Goal: Task Accomplishment & Management: Use online tool/utility

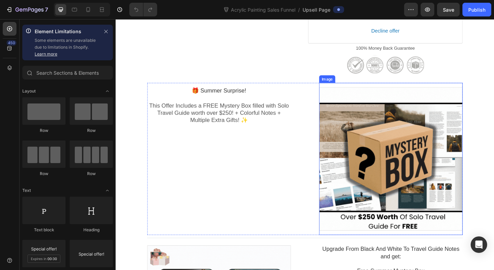
scroll to position [315, 0]
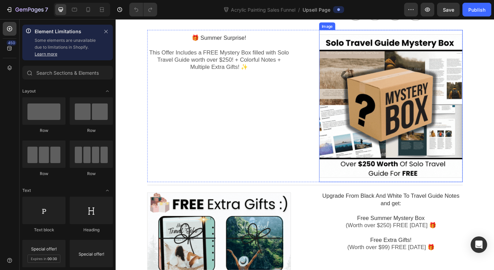
click at [373, 133] on div at bounding box center [415, 114] width 156 height 156
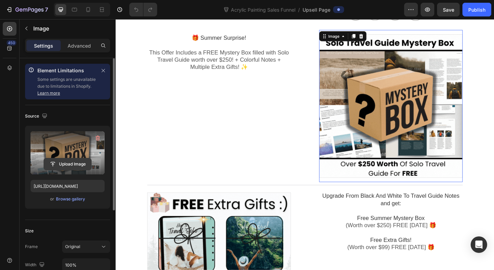
click at [70, 163] on input "file" at bounding box center [67, 165] width 47 height 12
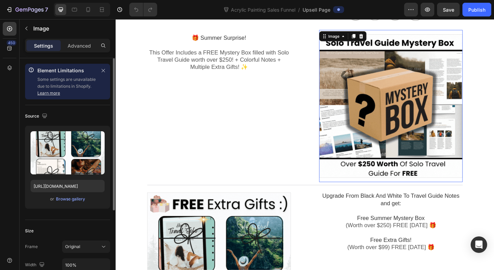
click at [444, 83] on div at bounding box center [415, 114] width 156 height 156
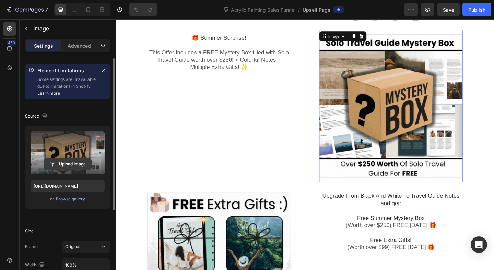
click at [70, 166] on input "file" at bounding box center [67, 165] width 47 height 12
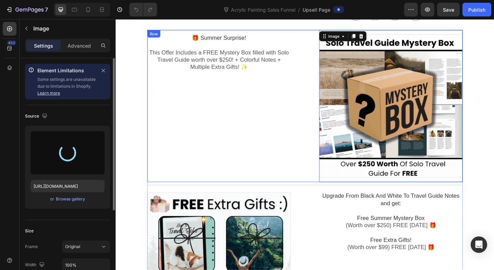
type input "[URL][DOMAIN_NAME]"
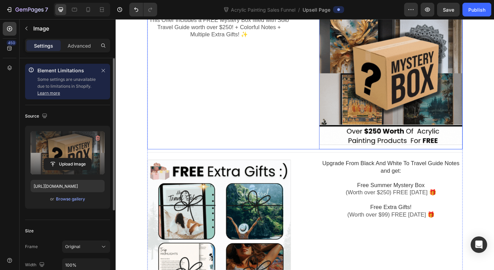
scroll to position [357, 0]
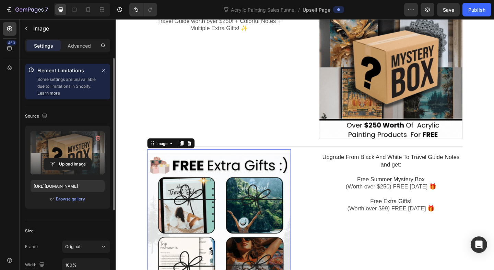
click at [239, 229] on div at bounding box center [228, 244] width 156 height 156
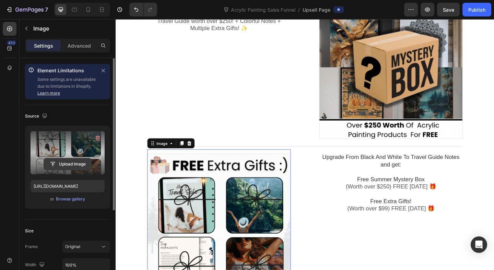
click at [73, 164] on input "file" at bounding box center [67, 165] width 47 height 12
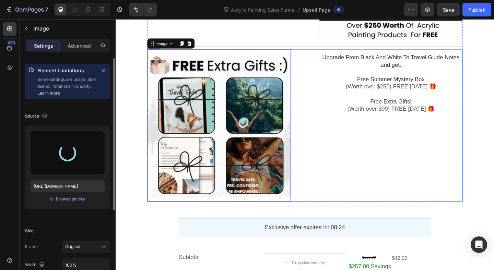
scroll to position [473, 0]
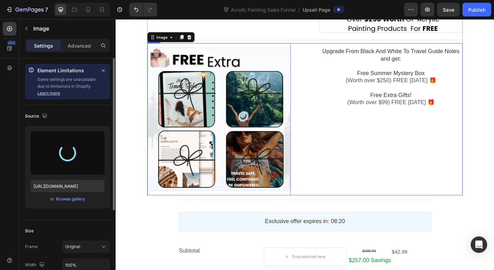
type input "[URL][DOMAIN_NAME]"
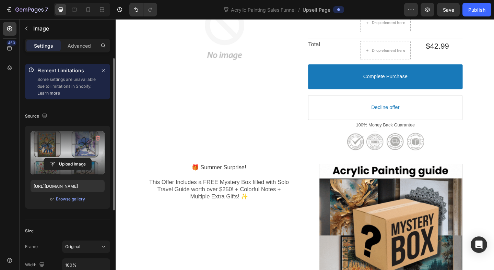
scroll to position [146, 0]
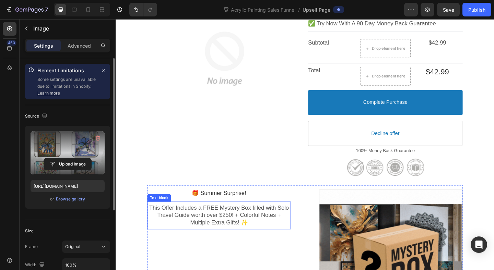
click at [294, 223] on span "This Offer Includes a FREE Mystery Box filled with Solo Travel Guide worth over…" at bounding box center [228, 232] width 152 height 23
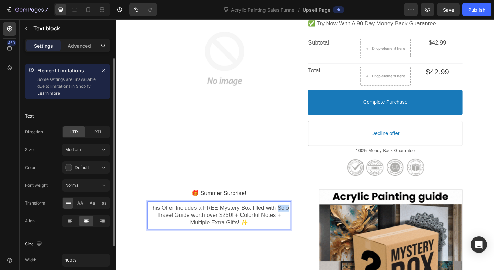
click at [294, 224] on span "This Offer Includes a FREE Mystery Box filled with Solo Travel Guide worth over…" at bounding box center [228, 232] width 152 height 23
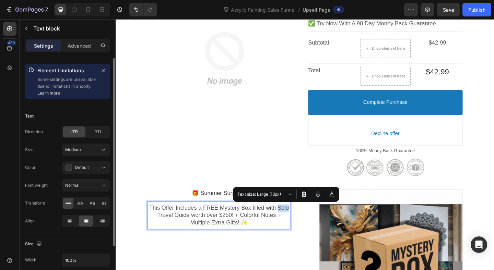
click at [294, 224] on span "This Offer Includes a FREE Mystery Box filled with Solo Travel Guide worth over…" at bounding box center [228, 232] width 152 height 23
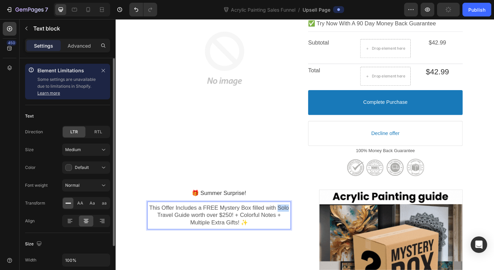
click at [294, 224] on span "This Offer Includes a FREE Mystery Box filled with Solo Travel Guide worth over…" at bounding box center [228, 232] width 152 height 23
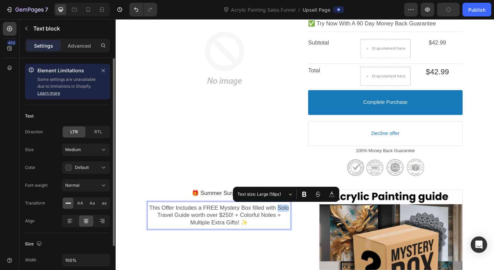
click at [291, 224] on span "This Offer Includes a FREE Mystery Box filled with Solo Travel Guide worth over…" at bounding box center [228, 232] width 152 height 23
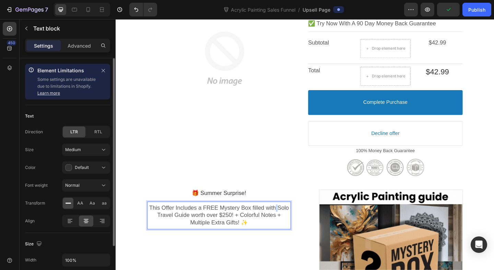
click at [290, 222] on span "This Offer Includes a FREE Mystery Box filled with Solo Travel Guide worth over…" at bounding box center [228, 232] width 152 height 23
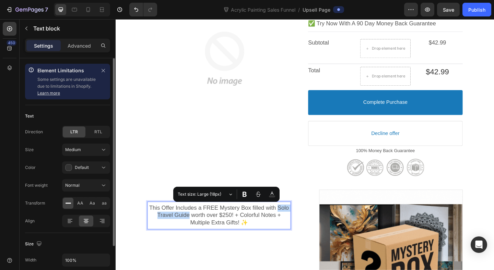
drag, startPoint x: 291, startPoint y: 223, endPoint x: 195, endPoint y: 231, distance: 96.1
click at [195, 231] on span "This Offer Includes a FREE Mystery Box filled with Solo Travel Guide worth over…" at bounding box center [228, 232] width 152 height 23
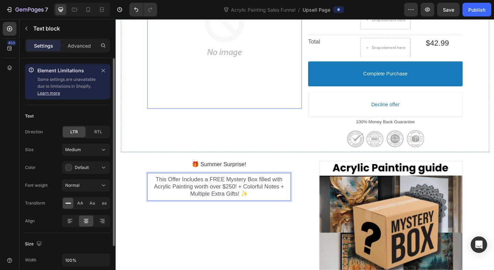
scroll to position [201, 0]
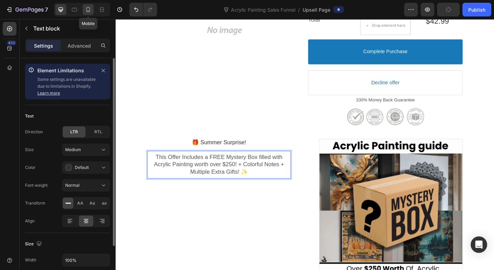
click at [89, 11] on icon at bounding box center [88, 9] width 7 height 7
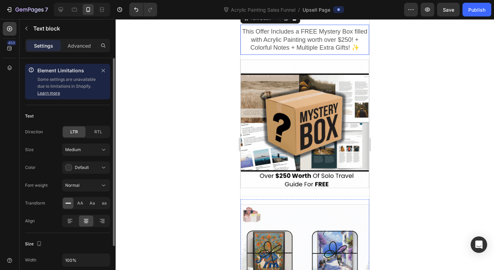
scroll to position [475, 0]
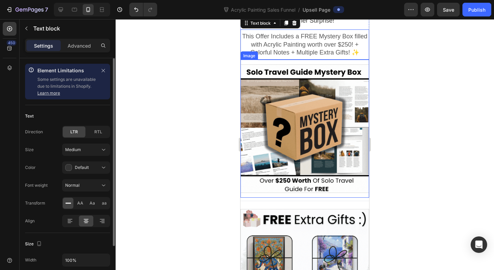
click at [298, 150] on div at bounding box center [305, 129] width 129 height 129
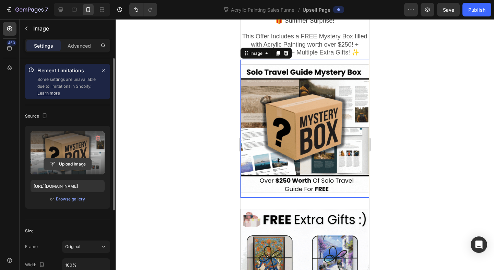
click at [71, 161] on input "file" at bounding box center [67, 165] width 47 height 12
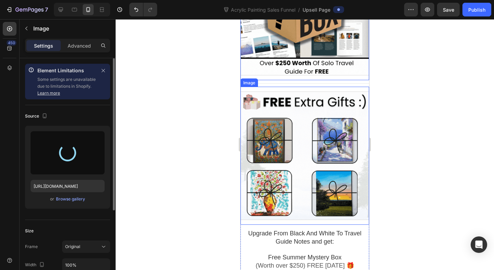
scroll to position [637, 0]
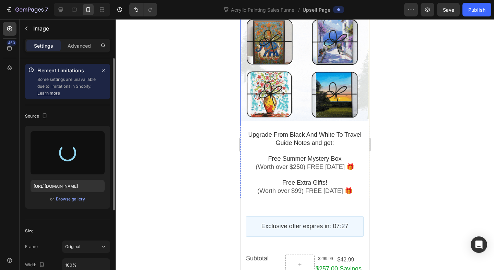
type input "https://cdn.shopify.com/s/files/1/0858/3882/3754/files/gempages_579259015268139…"
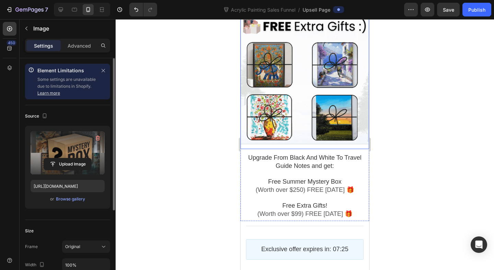
scroll to position [658, 0]
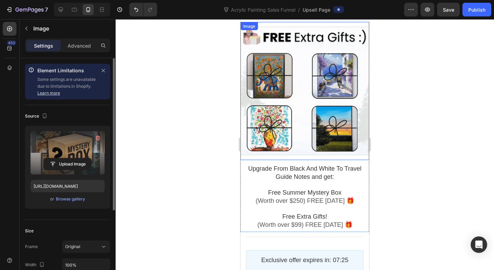
click at [303, 122] on div at bounding box center [305, 91] width 129 height 129
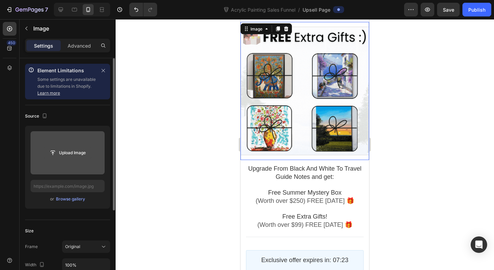
click at [63, 147] on input "file" at bounding box center [67, 153] width 47 height 12
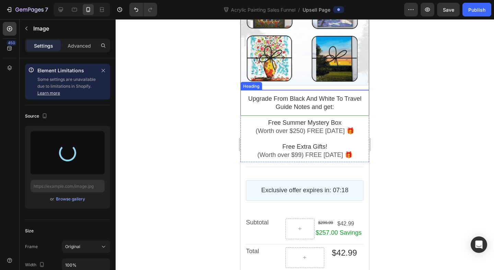
scroll to position [782, 0]
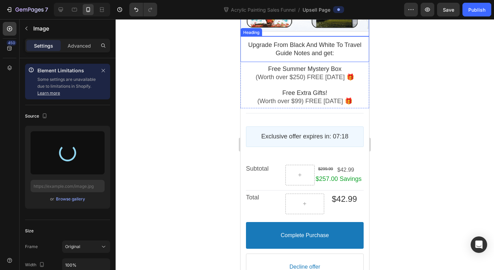
type input "https://cdn.shopify.com/s/files/1/0858/3882/3754/files/gempages_579259015268139…"
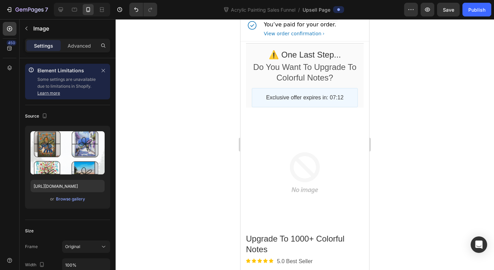
scroll to position [0, 0]
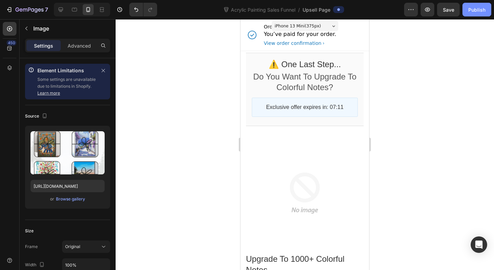
click at [468, 14] on button "Publish" at bounding box center [477, 10] width 29 height 14
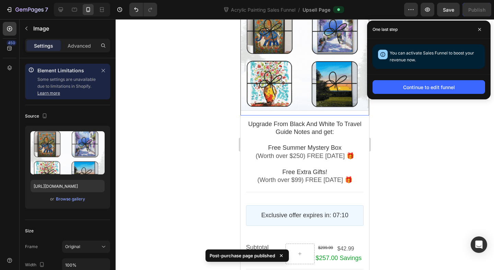
scroll to position [763, 0]
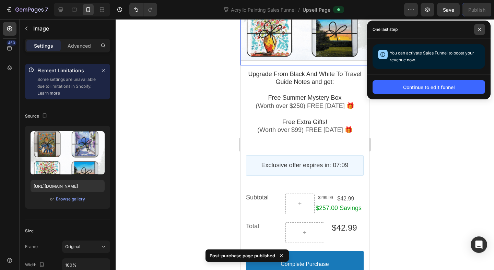
click at [483, 29] on span at bounding box center [479, 29] width 11 height 11
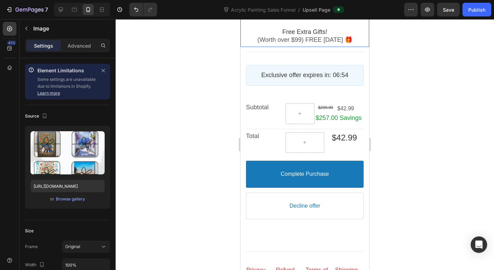
scroll to position [918, 0]
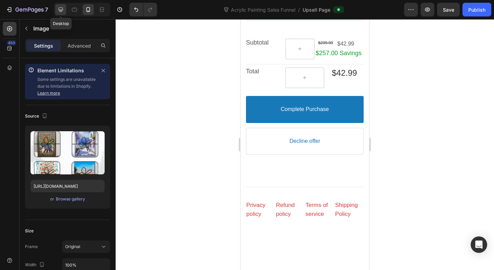
click at [59, 10] on icon at bounding box center [61, 10] width 4 height 4
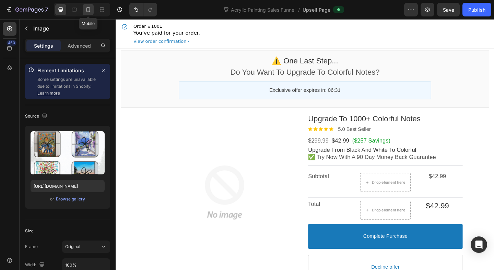
click at [89, 10] on icon at bounding box center [88, 9] width 7 height 7
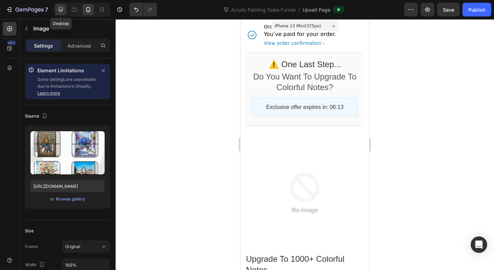
click at [59, 10] on icon at bounding box center [61, 10] width 4 height 4
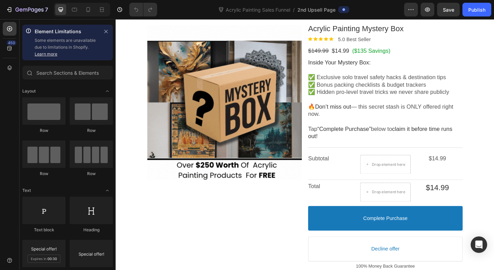
scroll to position [97, 0]
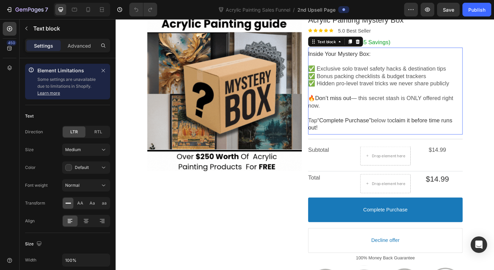
click at [377, 95] on p at bounding box center [409, 97] width 168 height 8
click at [377, 95] on p "Rich Text Editor. Editing area: main" at bounding box center [409, 97] width 168 height 8
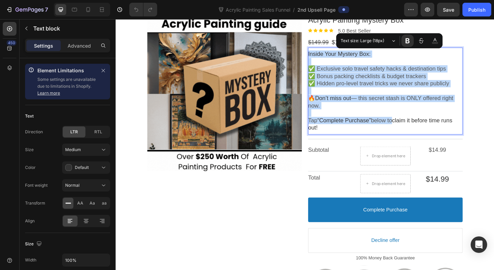
click at [374, 81] on span "✅ Bonus packing checklists & budget trackers" at bounding box center [389, 81] width 128 height 7
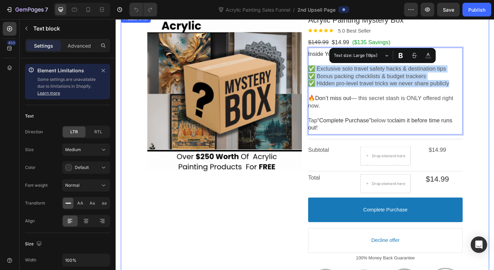
drag, startPoint x: 483, startPoint y: 89, endPoint x: 325, endPoint y: 72, distance: 159.5
click at [325, 72] on div "Product Images Acrylic Painting Mystery Box Product Title Image 5.0 Best Seller…" at bounding box center [321, 175] width 343 height 321
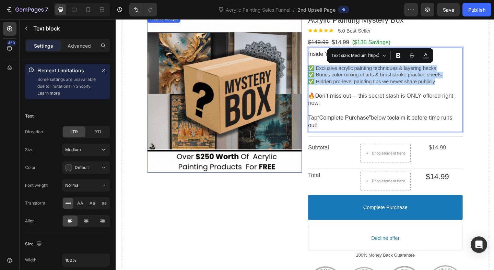
drag, startPoint x: 466, startPoint y: 88, endPoint x: 309, endPoint y: 73, distance: 158.2
click at [308, 73] on div "Product Images Acrylic Painting Mystery Box Product Title Image 5.0 Best Seller…" at bounding box center [321, 174] width 343 height 318
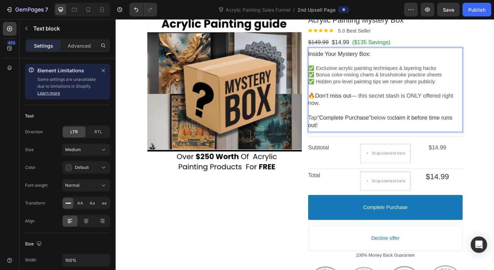
click at [367, 112] on p "🔥 Don’t miss out — this secret stash is ONLY offered right now." at bounding box center [409, 107] width 168 height 16
click at [360, 105] on span "Don’t miss out" at bounding box center [352, 102] width 39 height 7
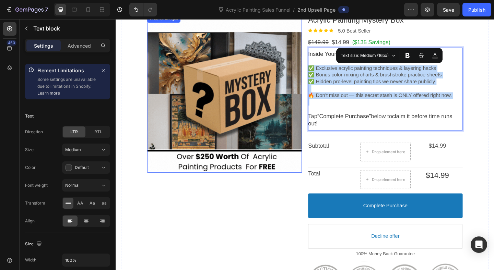
drag, startPoint x: 359, startPoint y: 108, endPoint x: 317, endPoint y: 70, distance: 57.1
click at [317, 70] on div "Product Images Acrylic Painting Mystery Box Product Title Image 5.0 Best Seller…" at bounding box center [321, 173] width 343 height 316
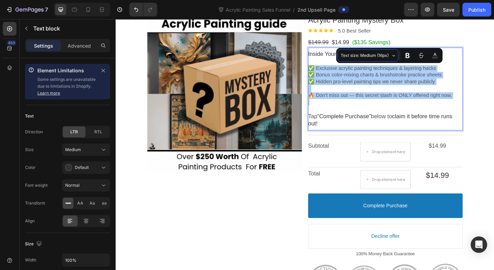
click at [371, 50] on button "Text size: Medium (16px)" at bounding box center [368, 55] width 61 height 12
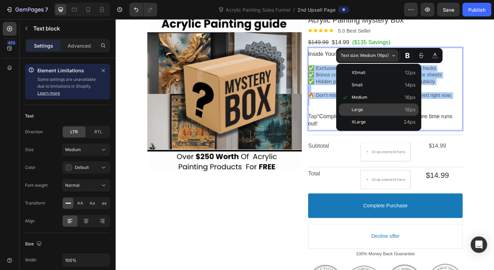
click at [363, 106] on span "Large" at bounding box center [384, 109] width 64 height 9
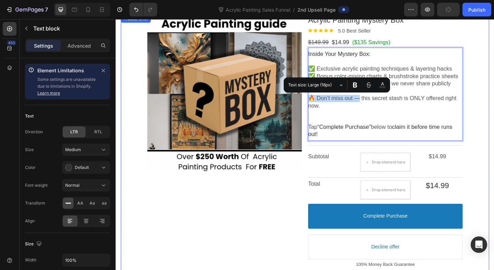
drag, startPoint x: 380, startPoint y: 106, endPoint x: 320, endPoint y: 106, distance: 59.4
click at [320, 106] on div "Product Images Acrylic Painting Mystery Box Product Title Image 5.0 Best Seller…" at bounding box center [321, 179] width 343 height 328
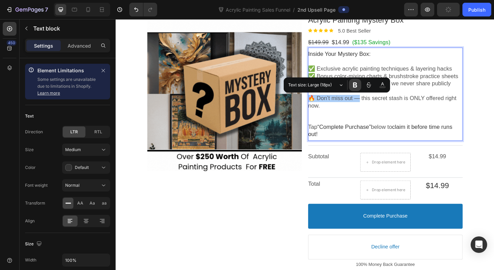
click at [354, 84] on icon "Editor contextual toolbar" at bounding box center [355, 85] width 7 height 7
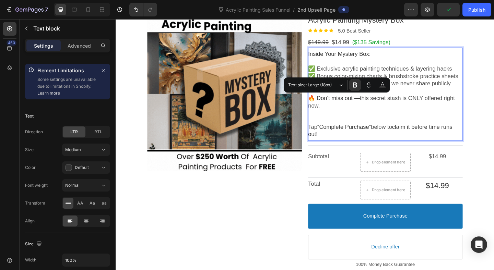
click at [352, 140] on span "“Complete Purchase”" at bounding box center [364, 136] width 58 height 7
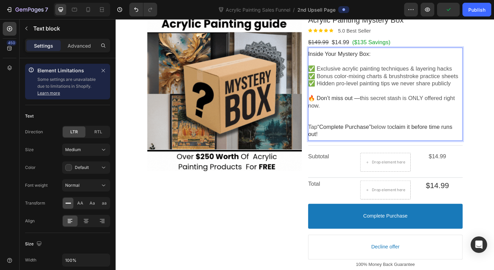
click at [332, 102] on span "🔥 Don’t miss out —" at bounding box center [353, 105] width 56 height 7
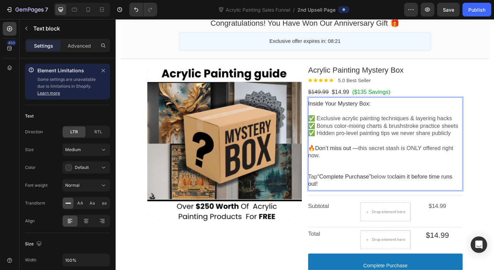
scroll to position [24, 0]
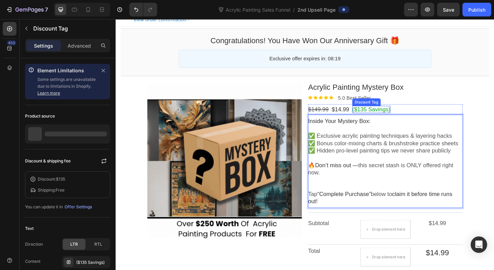
click at [385, 116] on bdo "($135 Savings)" at bounding box center [394, 117] width 42 height 7
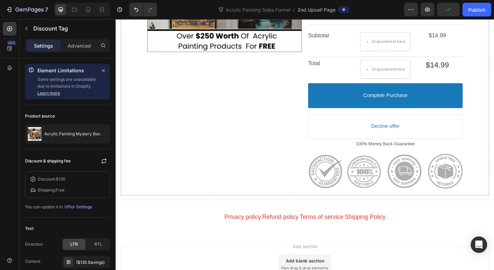
scroll to position [283, 0]
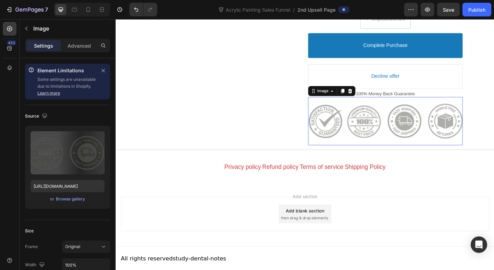
click at [383, 132] on div at bounding box center [409, 130] width 168 height 46
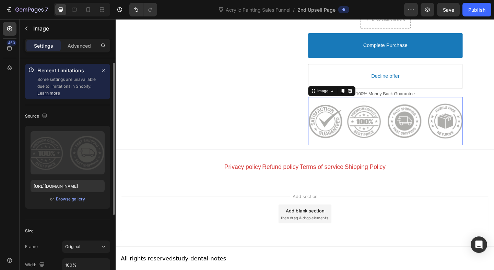
scroll to position [61, 0]
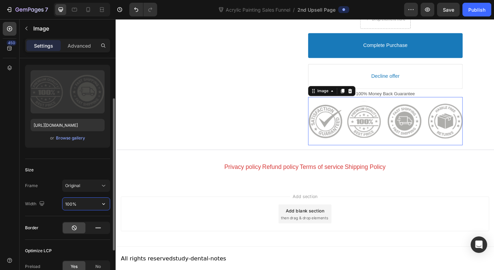
click at [69, 201] on input "100%" at bounding box center [85, 204] width 47 height 12
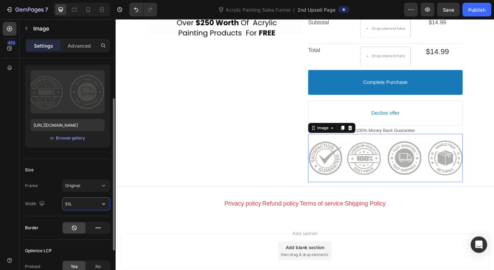
type input "50%"
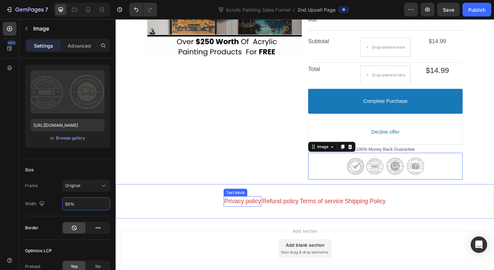
scroll to position [212, 0]
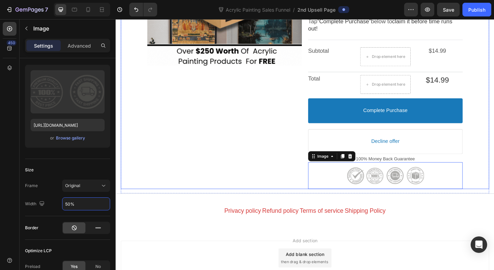
click at [267, 133] on div "Product Images" at bounding box center [234, 52] width 168 height 304
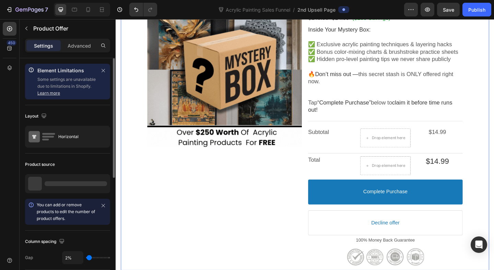
scroll to position [92, 0]
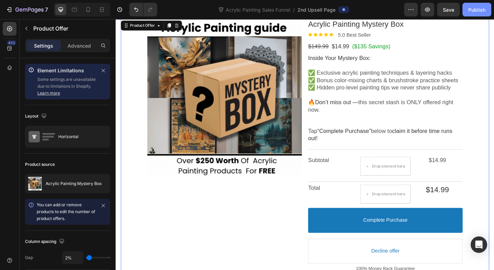
click at [475, 11] on div "Publish" at bounding box center [477, 9] width 17 height 7
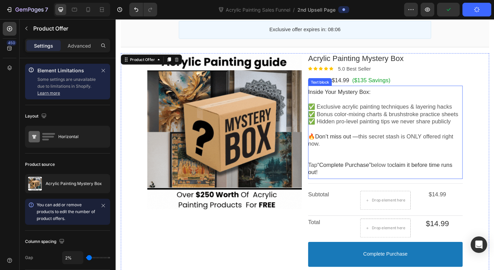
scroll to position [21, 0]
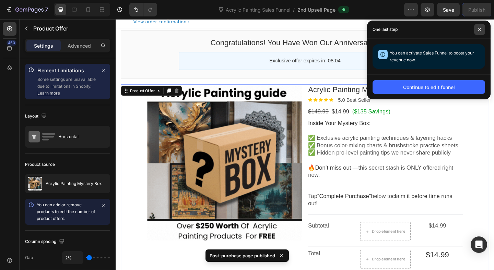
click at [478, 27] on span at bounding box center [479, 29] width 11 height 11
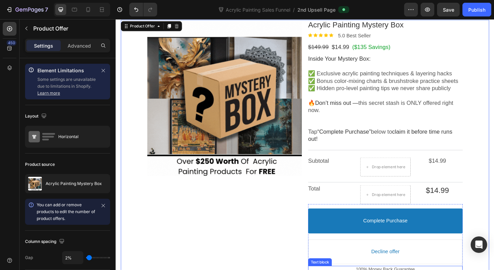
scroll to position [0, 0]
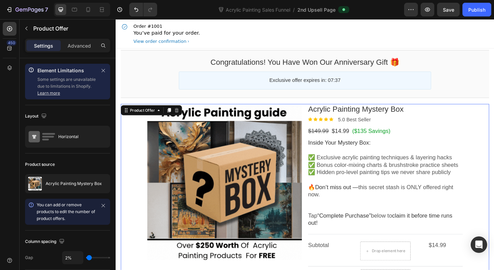
click at [323, 114] on div "Product Images Acrylic Painting Mystery Box Product Title Image 5.0 Best Seller…" at bounding box center [321, 264] width 343 height 304
click at [484, 4] on button "Publish" at bounding box center [477, 10] width 29 height 14
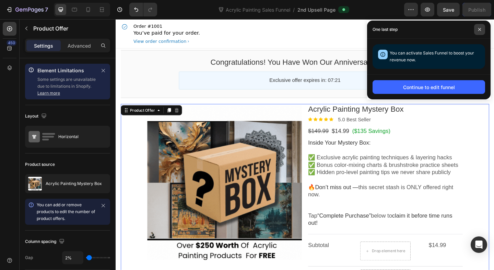
click at [481, 25] on span at bounding box center [479, 29] width 11 height 11
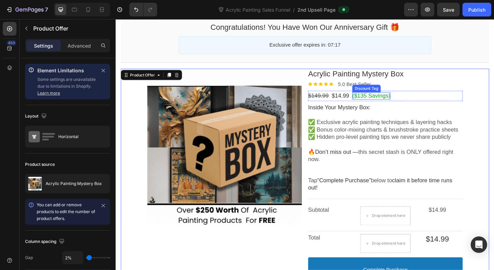
scroll to position [89, 0]
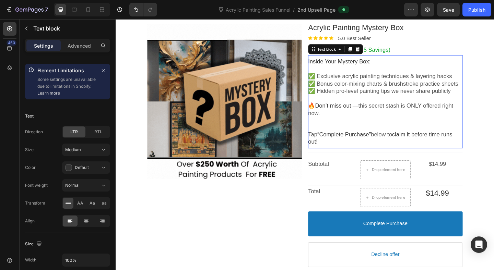
click at [364, 88] on span "✅ Bonus color-mixing charts & brushstroke practice sheets" at bounding box center [406, 89] width 163 height 7
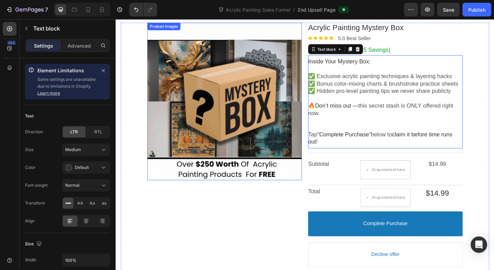
scroll to position [0, 0]
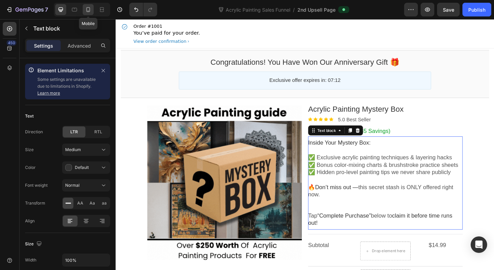
click at [91, 7] on icon at bounding box center [88, 9] width 7 height 7
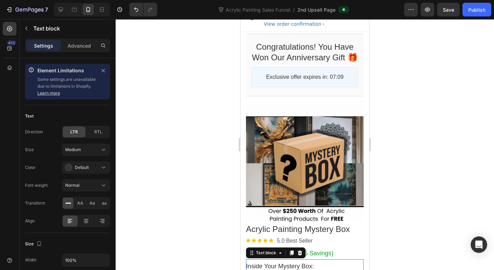
scroll to position [14, 0]
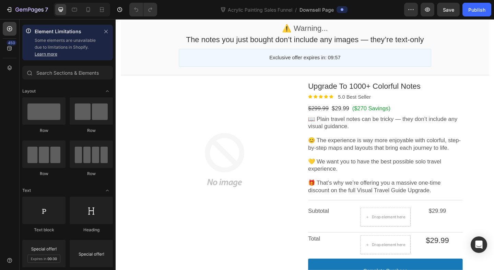
scroll to position [41, 0]
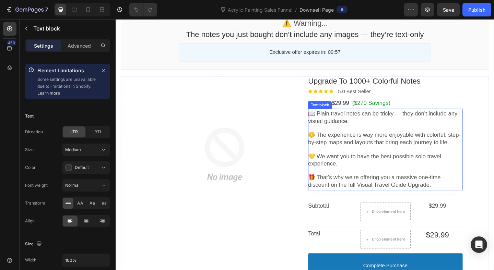
click at [369, 155] on span "😊 The experience is way more enjoyable with colorful, step-by-step maps and lay…" at bounding box center [408, 149] width 166 height 15
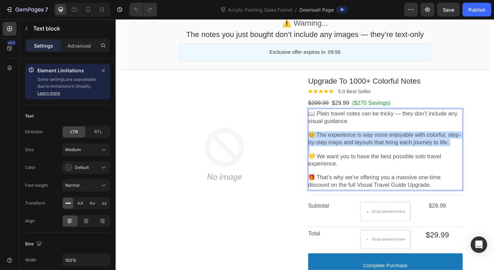
click at [369, 155] on span "😊 The experience is way more enjoyable with colorful, step-by-step maps and lay…" at bounding box center [408, 149] width 166 height 15
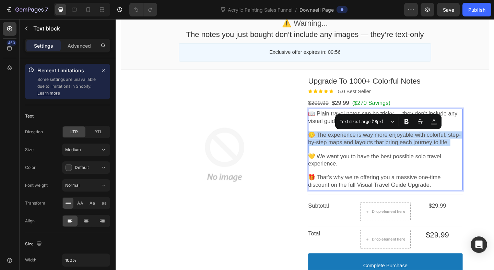
click at [369, 155] on span "😊 The experience is way more enjoyable with colorful, step-by-step maps and lay…" at bounding box center [408, 149] width 166 height 15
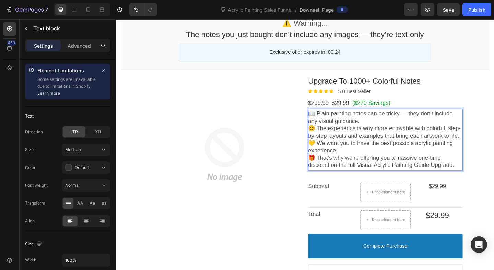
click at [371, 132] on p "📖 Plain painting notes can be tricky — they don’t include any visual guidance." at bounding box center [409, 126] width 168 height 16
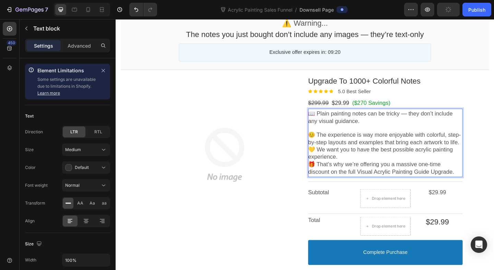
click at [491, 154] on span "😊 The experience is way more enjoyable with colorful, step-by-step layouts and …" at bounding box center [408, 149] width 166 height 15
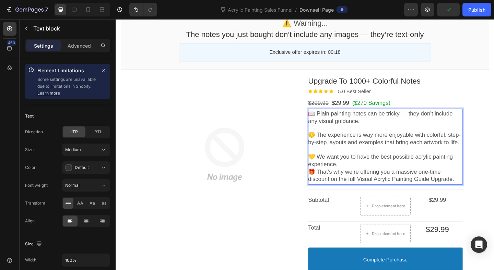
click at [405, 180] on p "💛 We want you to have the best possible acrylic painting experience." at bounding box center [409, 173] width 168 height 16
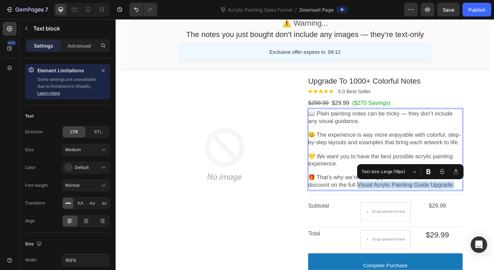
drag, startPoint x: 486, startPoint y: 200, endPoint x: 380, endPoint y: 199, distance: 106.4
click at [380, 199] on p "🎁 That’s why we’re offering you a massive one-time discount on the full Visual …" at bounding box center [409, 196] width 168 height 16
click at [430, 172] on icon "Editor contextual toolbar" at bounding box center [429, 172] width 4 height 5
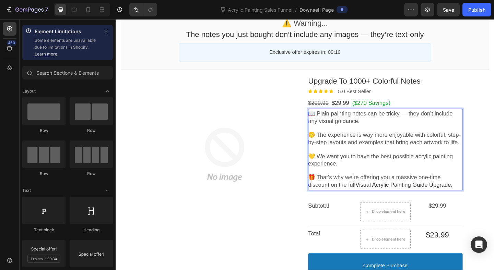
click at [494, 149] on section "Product Images Upgrade To 1000+ Colorful Notes Product Title Image 5.0 Best Sel…" at bounding box center [322, 238] width 412 height 325
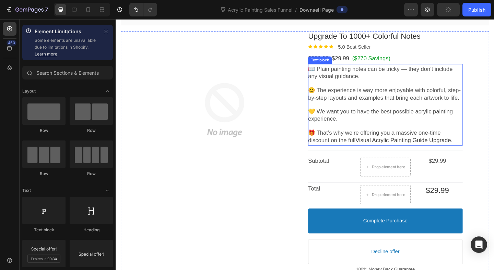
scroll to position [92, 0]
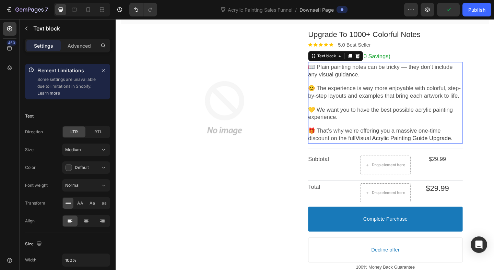
click at [435, 119] on span "💛 We want you to have the best possible acrylic painting experience." at bounding box center [404, 121] width 158 height 15
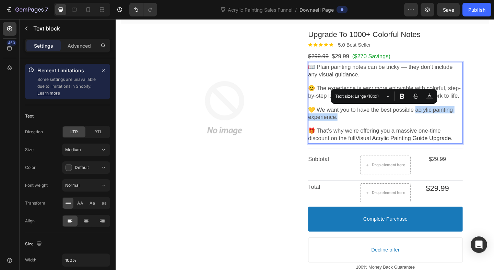
drag, startPoint x: 440, startPoint y: 117, endPoint x: 451, endPoint y: 126, distance: 14.5
click at [404, 99] on icon "Editor contextual toolbar" at bounding box center [402, 96] width 7 height 7
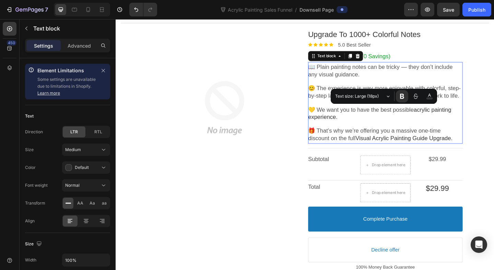
click at [430, 127] on p "💛 We want you to have the best possible acrylic painting experience." at bounding box center [409, 122] width 168 height 16
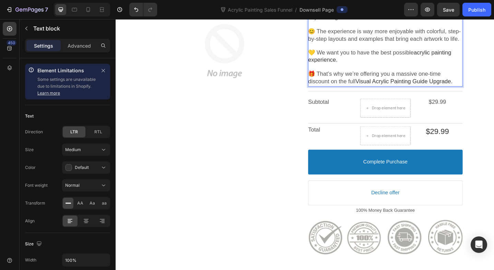
scroll to position [158, 0]
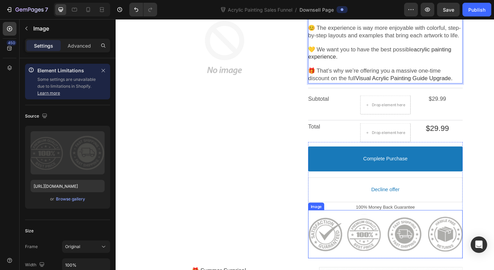
click at [391, 256] on div at bounding box center [409, 253] width 168 height 46
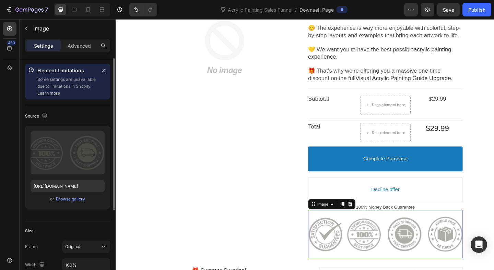
scroll to position [68, 0]
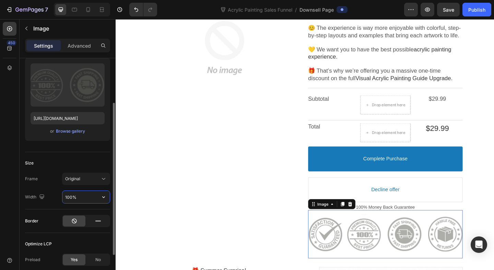
click at [69, 196] on input "100%" at bounding box center [85, 197] width 47 height 12
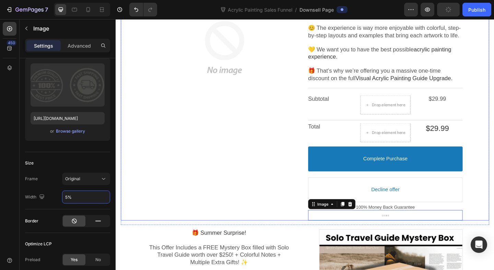
type input "50%"
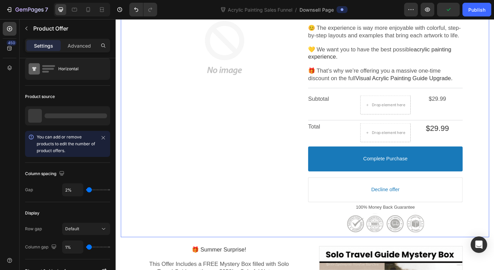
click at [494, 97] on div "Product Images Upgrade To 1000+ Colorful Notes Product Title Image 5.0 Best Sel…" at bounding box center [321, 111] width 401 height 292
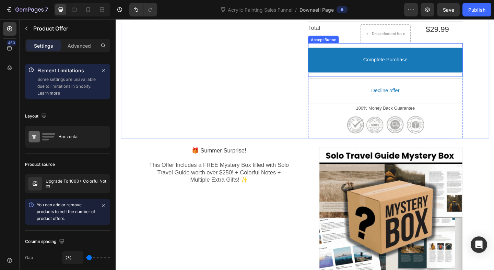
scroll to position [310, 0]
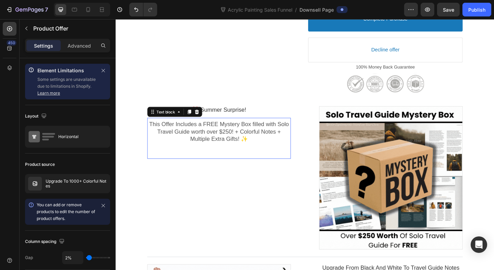
click at [261, 141] on span "This Offer Includes a FREE Mystery Box filled with Solo Travel Guide worth over…" at bounding box center [228, 141] width 152 height 23
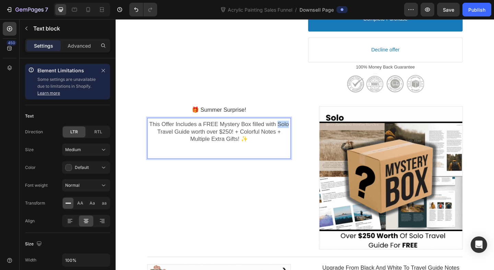
click at [291, 133] on span "This Offer Includes a FREE Mystery Box filled with Solo Travel Guide worth over…" at bounding box center [228, 141] width 152 height 23
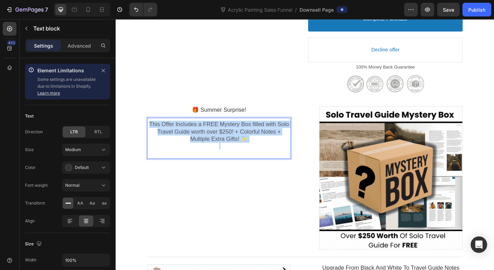
click at [291, 133] on span "This Offer Includes a FREE Mystery Box filled with Solo Travel Guide worth over…" at bounding box center [228, 141] width 152 height 23
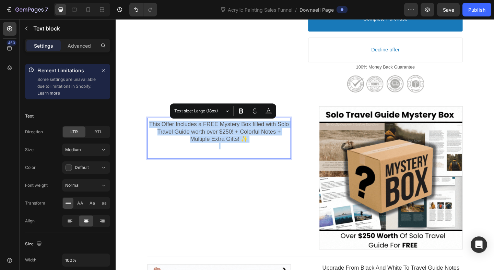
click at [292, 133] on span "This Offer Includes a FREE Mystery Box filled with Solo Travel Guide worth over…" at bounding box center [228, 141] width 152 height 23
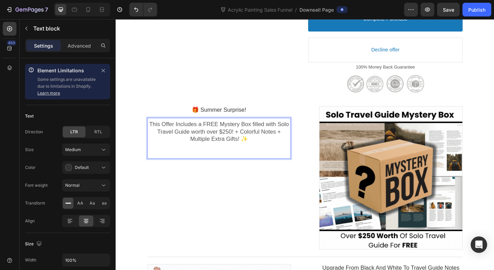
click at [292, 133] on span "This Offer Includes a FREE Mystery Box filled with Solo Travel Guide worth over…" at bounding box center [228, 141] width 152 height 23
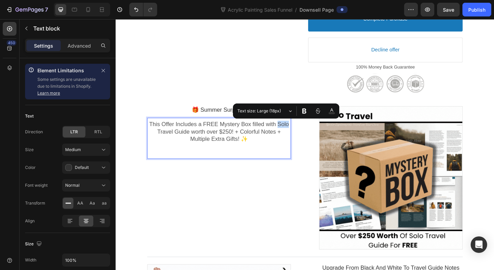
click at [292, 133] on span "This Offer Includes a FREE Mystery Box filled with Solo Travel Guide worth over…" at bounding box center [228, 141] width 152 height 23
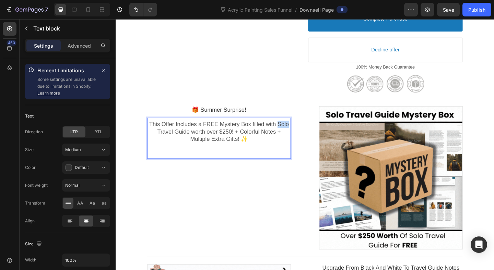
click at [292, 133] on span "This Offer Includes a FREE Mystery Box filled with Solo Travel Guide worth over…" at bounding box center [228, 141] width 152 height 23
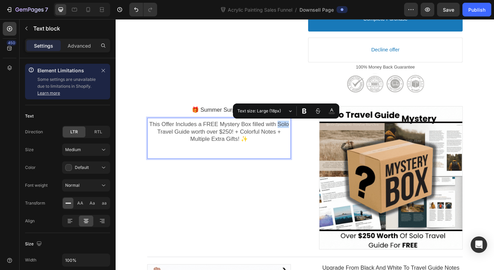
click at [292, 133] on span "This Offer Includes a FREE Mystery Box filled with Solo Travel Guide worth over…" at bounding box center [228, 141] width 152 height 23
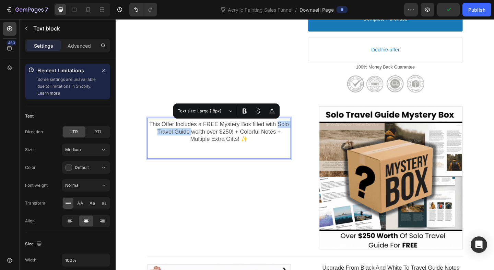
drag, startPoint x: 291, startPoint y: 133, endPoint x: 195, endPoint y: 143, distance: 96.4
click at [195, 143] on span "This Offer Includes a FREE Mystery Box filled with Solo Travel Guide worth over…" at bounding box center [228, 141] width 152 height 23
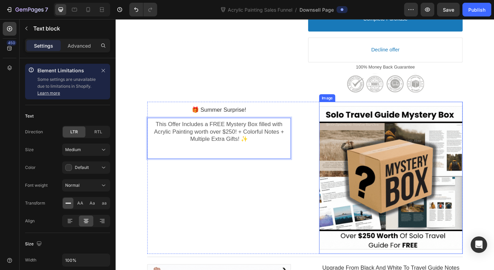
click at [397, 205] on div at bounding box center [415, 192] width 156 height 156
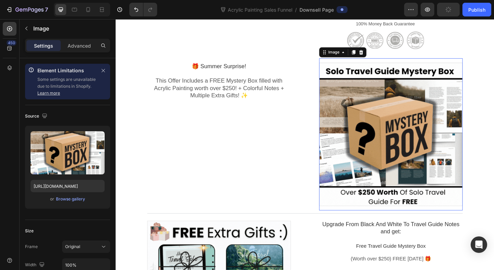
scroll to position [371, 0]
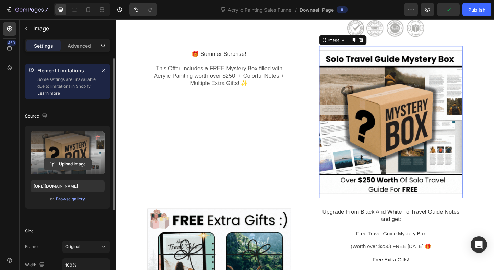
click at [79, 164] on input "file" at bounding box center [67, 165] width 47 height 12
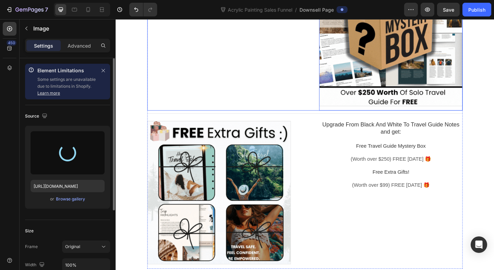
scroll to position [469, 0]
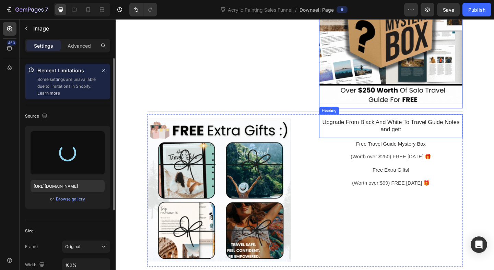
click at [448, 137] on p "Upgrade From Black And White To Travel Guide Notes and get:" at bounding box center [415, 136] width 156 height 16
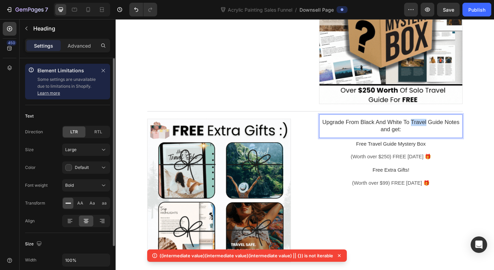
click at [450, 131] on p "Upgrade From Black And White To Travel Guide Notes and get:" at bounding box center [415, 136] width 156 height 16
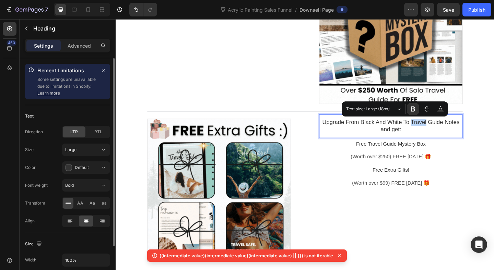
click at [457, 130] on p "Upgrade From Black And White To Travel Guide Notes and get:" at bounding box center [415, 136] width 156 height 16
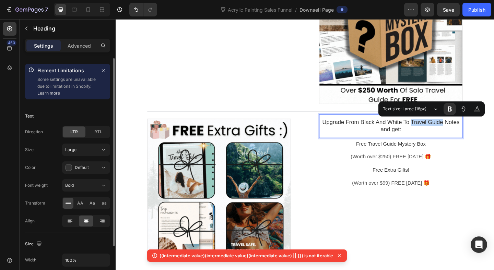
drag, startPoint x: 473, startPoint y: 131, endPoint x: 438, endPoint y: 131, distance: 35.4
click at [438, 131] on p "Upgrade From Black And White To Travel Guide Notes and get:" at bounding box center [415, 136] width 156 height 16
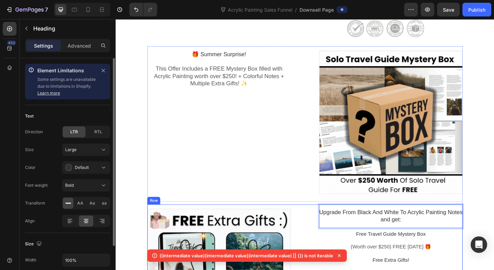
scroll to position [346, 0]
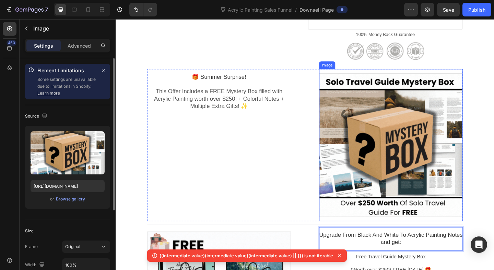
click at [363, 173] on div at bounding box center [415, 156] width 156 height 156
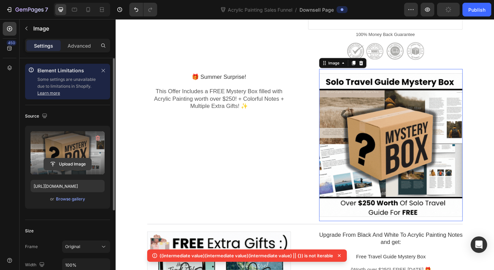
click at [74, 165] on input "file" at bounding box center [67, 165] width 47 height 12
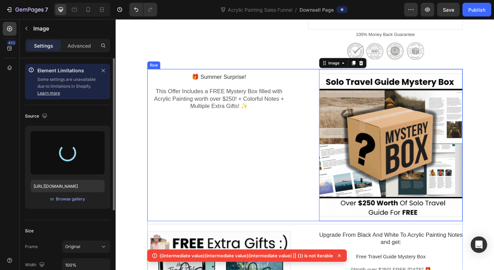
type input "https://cdn.shopify.com/s/files/1/0858/3882/3754/files/gempages_579259015268139…"
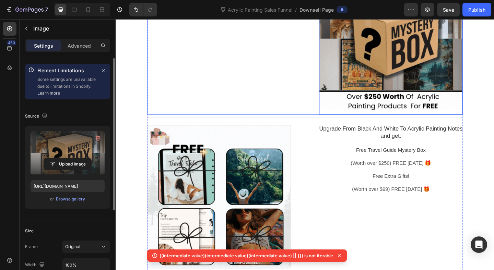
scroll to position [479, 0]
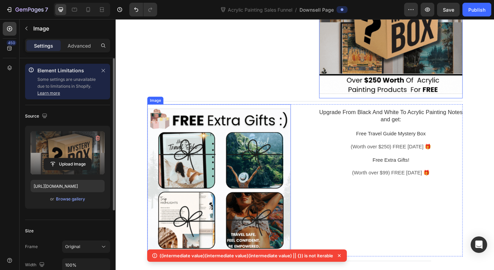
click at [251, 215] on div at bounding box center [228, 195] width 156 height 156
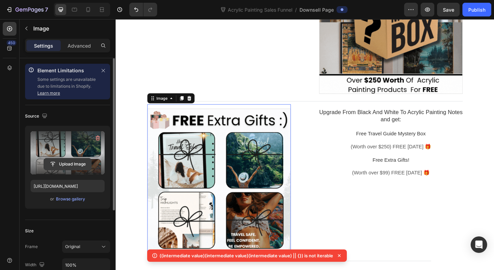
click at [75, 162] on input "file" at bounding box center [67, 165] width 47 height 12
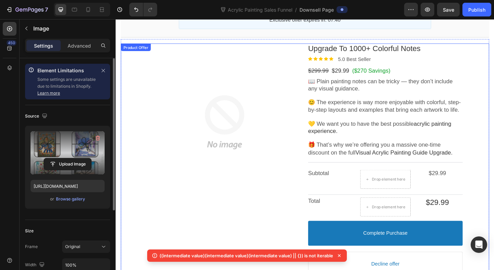
scroll to position [0, 0]
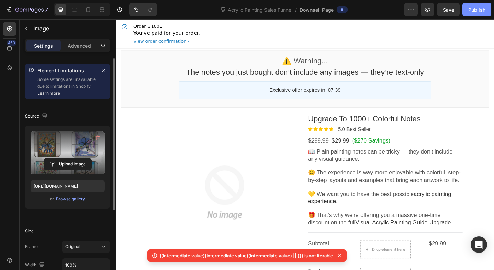
click at [484, 11] on div "Publish" at bounding box center [477, 9] width 17 height 7
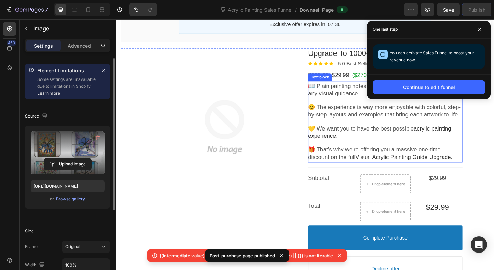
scroll to position [124, 0]
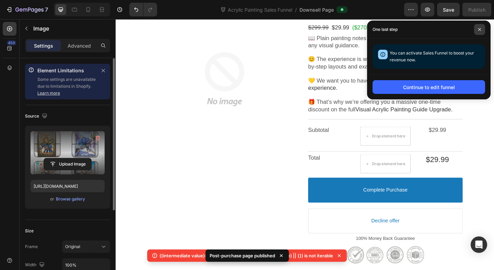
click at [475, 30] on span at bounding box center [479, 29] width 11 height 11
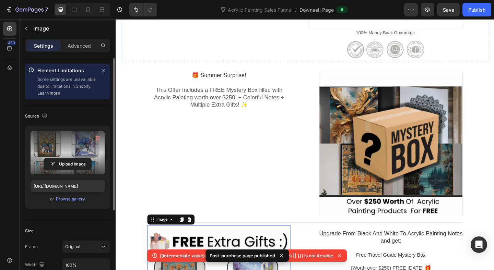
scroll to position [355, 0]
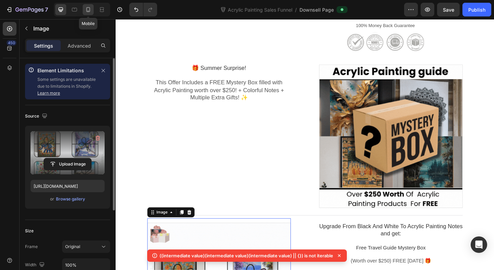
click at [85, 10] on icon at bounding box center [88, 9] width 7 height 7
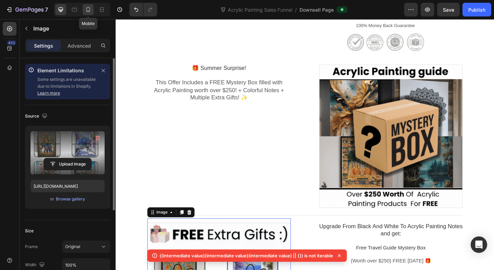
type input "https://cdn.shopify.com/s/files/1/0858/3882/3754/files/gempages_579259015268139…"
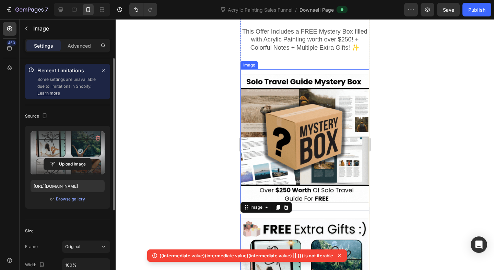
scroll to position [541, 0]
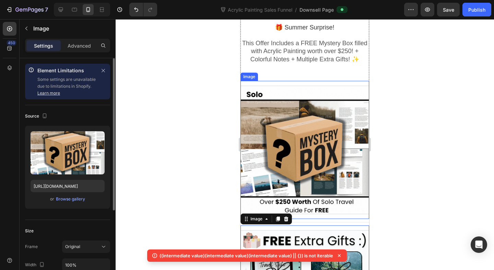
click at [287, 142] on div at bounding box center [305, 150] width 129 height 129
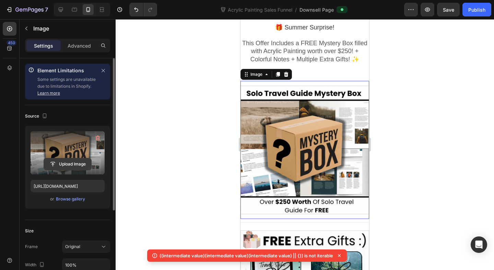
click at [72, 167] on input "file" at bounding box center [67, 165] width 47 height 12
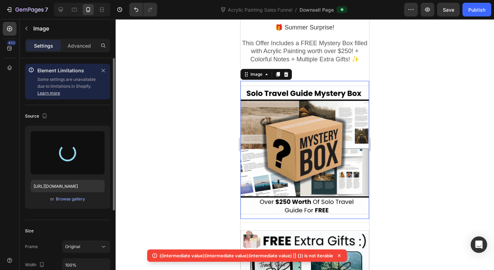
type input "https://cdn.shopify.com/s/files/1/0858/3882/3754/files/gempages_579259015268139…"
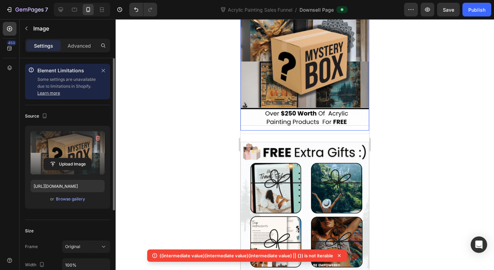
scroll to position [632, 0]
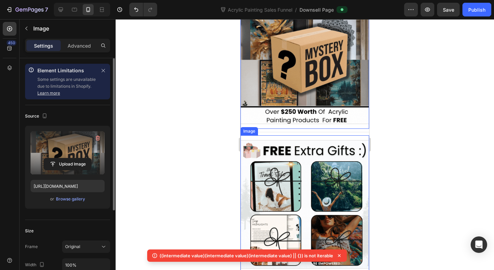
click at [305, 182] on div at bounding box center [305, 204] width 129 height 129
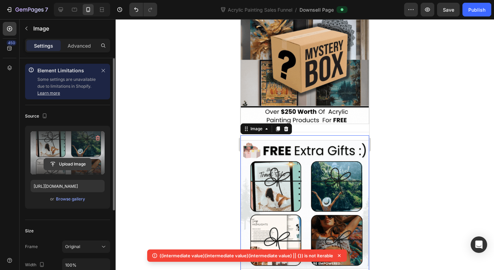
click at [60, 162] on input "file" at bounding box center [67, 165] width 47 height 12
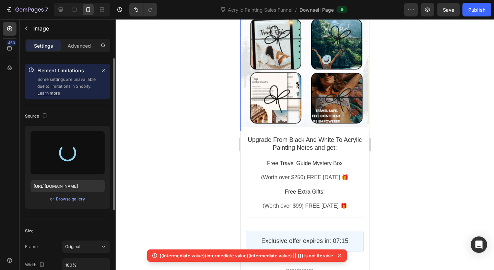
scroll to position [795, 0]
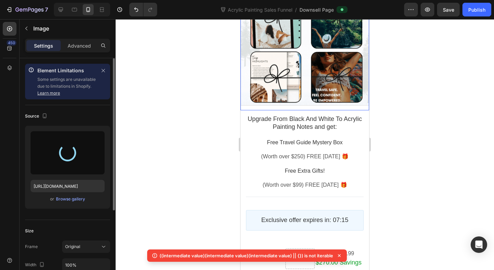
type input "https://cdn.shopify.com/s/files/1/0858/3882/3754/files/gempages_579259015268139…"
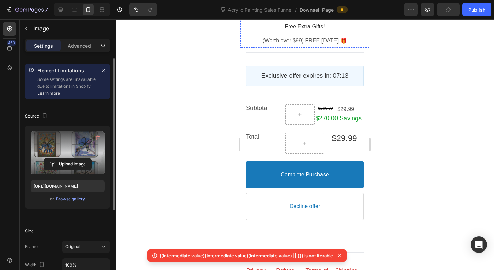
scroll to position [950, 0]
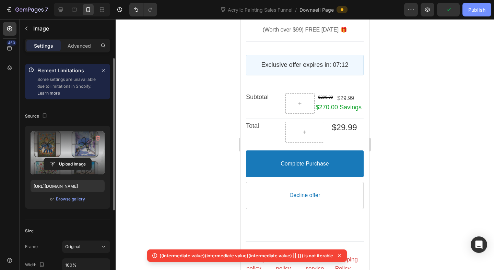
click at [480, 10] on div "Publish" at bounding box center [477, 9] width 17 height 7
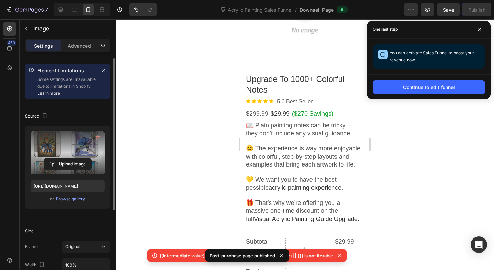
scroll to position [108, 0]
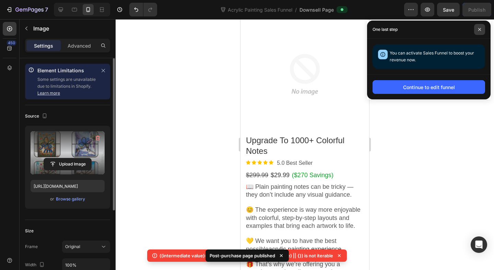
click at [482, 27] on span at bounding box center [479, 29] width 11 height 11
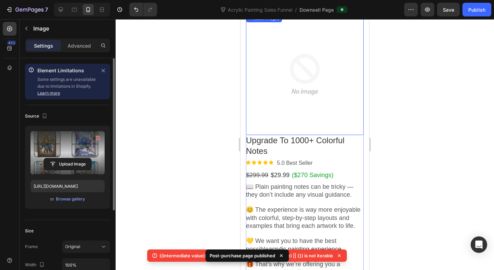
scroll to position [0, 0]
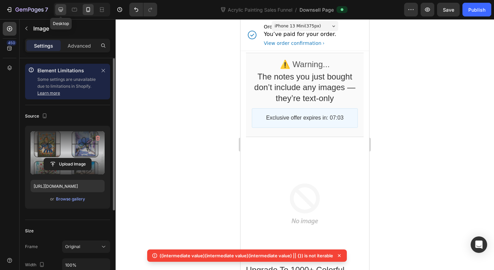
click at [61, 13] on div at bounding box center [60, 9] width 11 height 11
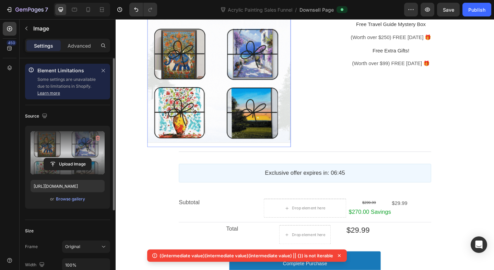
scroll to position [489, 0]
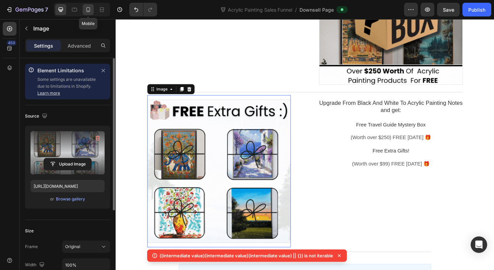
click at [93, 10] on div at bounding box center [88, 9] width 11 height 11
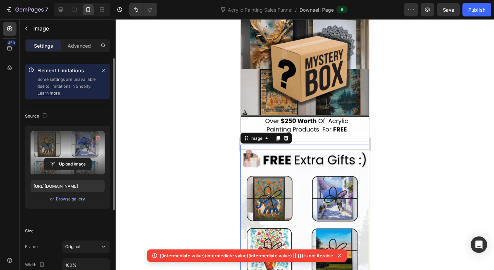
scroll to position [473, 0]
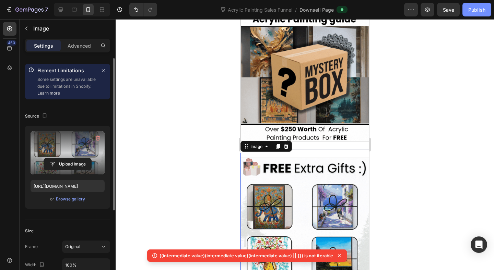
click at [467, 9] on button "Publish" at bounding box center [477, 10] width 29 height 14
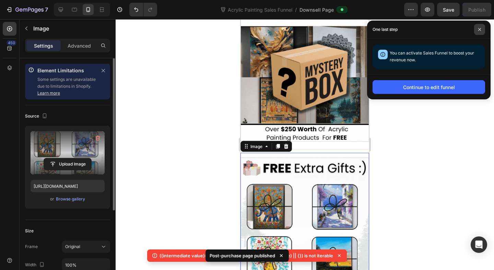
click at [482, 26] on span at bounding box center [479, 29] width 11 height 11
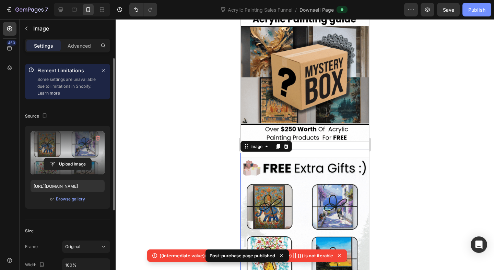
click at [485, 8] on div "Publish" at bounding box center [477, 9] width 17 height 7
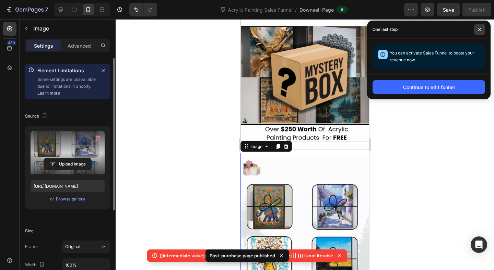
click at [480, 28] on icon at bounding box center [479, 29] width 3 height 3
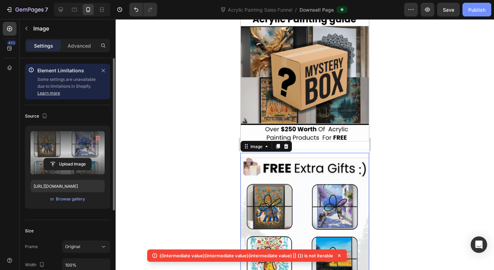
click at [477, 12] on div "Publish" at bounding box center [477, 9] width 17 height 7
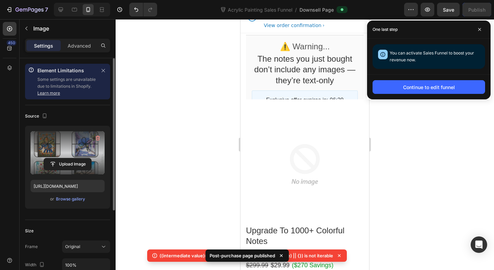
scroll to position [0, 0]
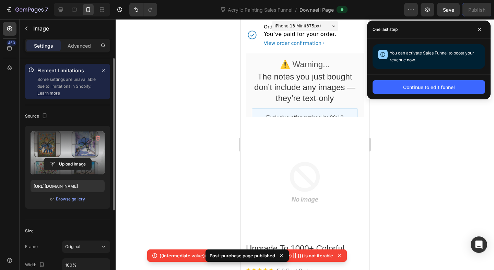
click at [481, 35] on div "One last step" at bounding box center [429, 30] width 124 height 18
click at [481, 31] on span at bounding box center [479, 29] width 11 height 11
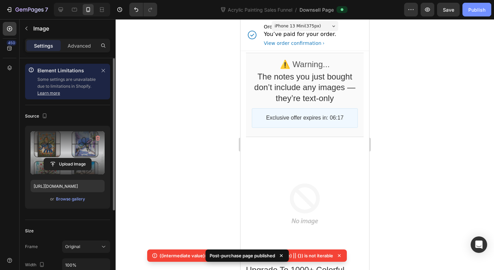
click at [478, 8] on div "Publish" at bounding box center [477, 9] width 17 height 7
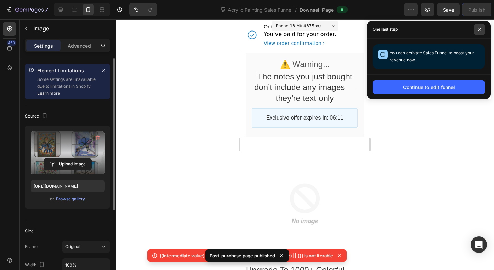
click at [479, 29] on icon at bounding box center [479, 29] width 3 height 3
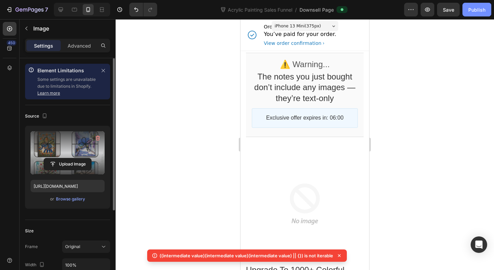
click at [481, 11] on div "Publish" at bounding box center [477, 9] width 17 height 7
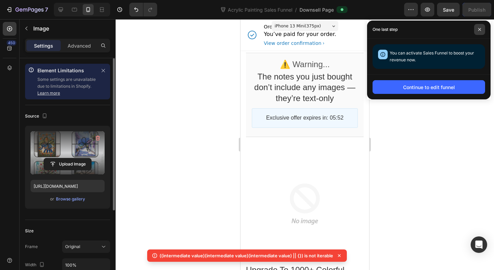
click at [480, 33] on span at bounding box center [479, 29] width 11 height 11
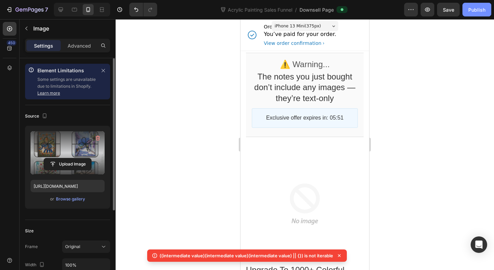
click at [472, 5] on button "Publish" at bounding box center [477, 10] width 29 height 14
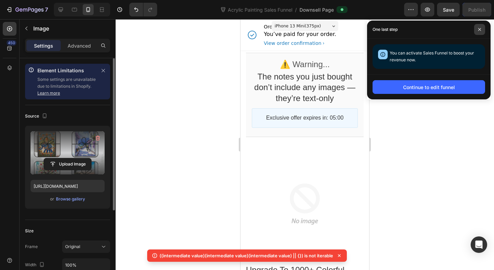
click at [482, 30] on span at bounding box center [479, 29] width 11 height 11
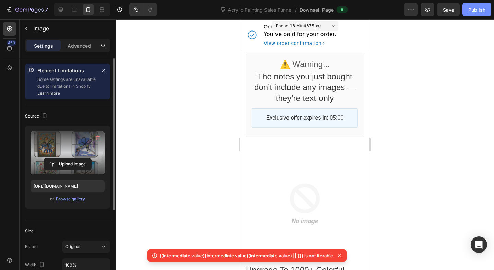
click at [479, 7] on div "Publish" at bounding box center [477, 9] width 17 height 7
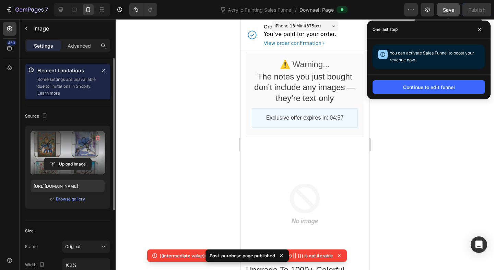
click at [453, 12] on span "Save" at bounding box center [448, 10] width 11 height 6
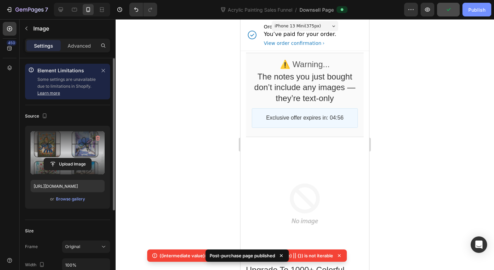
click at [478, 10] on div "Publish" at bounding box center [477, 9] width 17 height 7
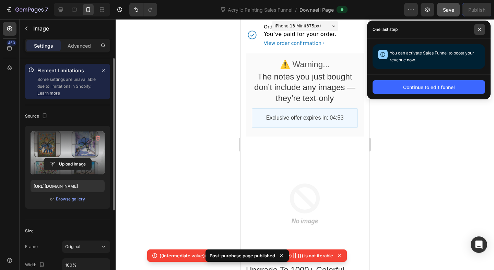
click at [479, 29] on icon at bounding box center [479, 29] width 3 height 3
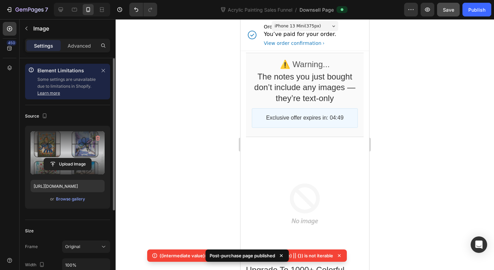
click at [339, 254] on icon at bounding box center [339, 256] width 7 height 7
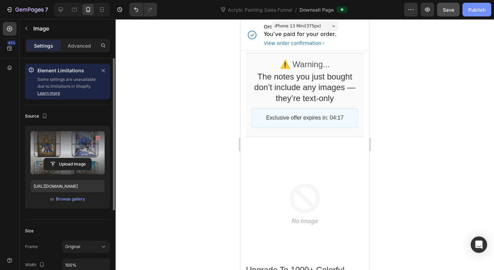
click at [466, 10] on button "Publish" at bounding box center [477, 10] width 29 height 14
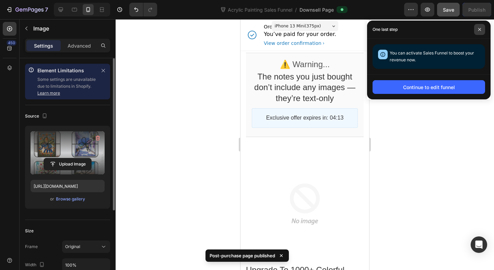
click at [481, 31] on icon at bounding box center [479, 29] width 3 height 3
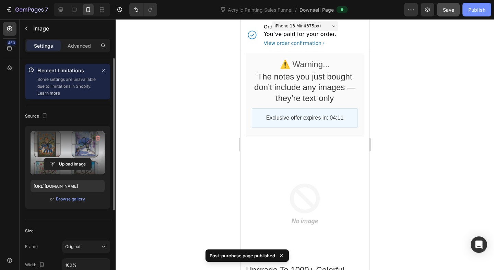
click at [472, 13] on button "Publish" at bounding box center [477, 10] width 29 height 14
